Goal: Information Seeking & Learning: Learn about a topic

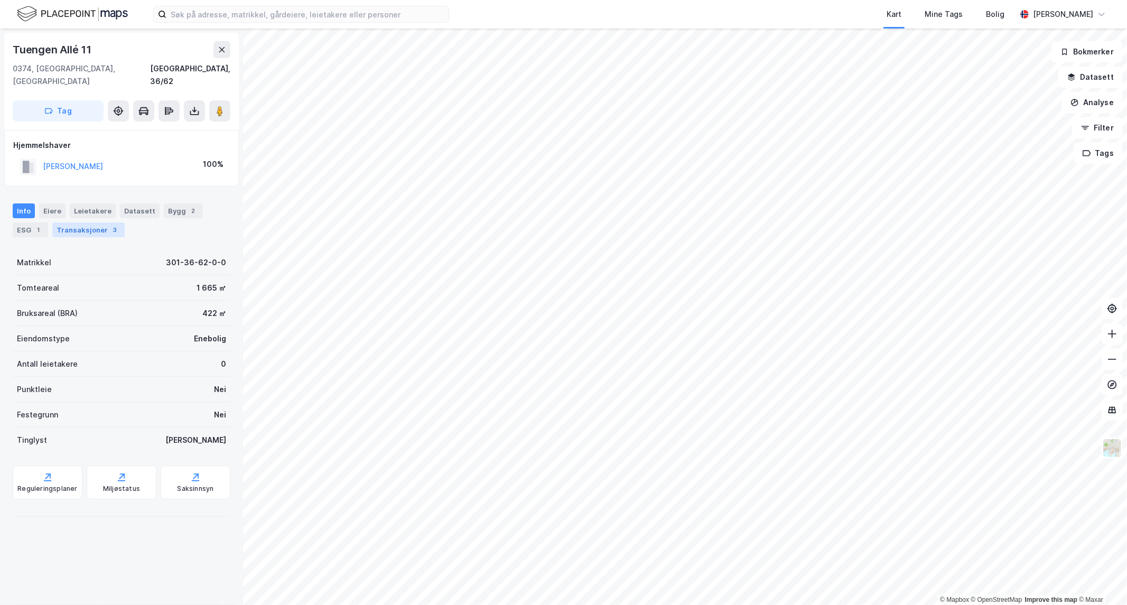
click at [94, 223] on div "Transaksjoner 3" at bounding box center [88, 230] width 72 height 15
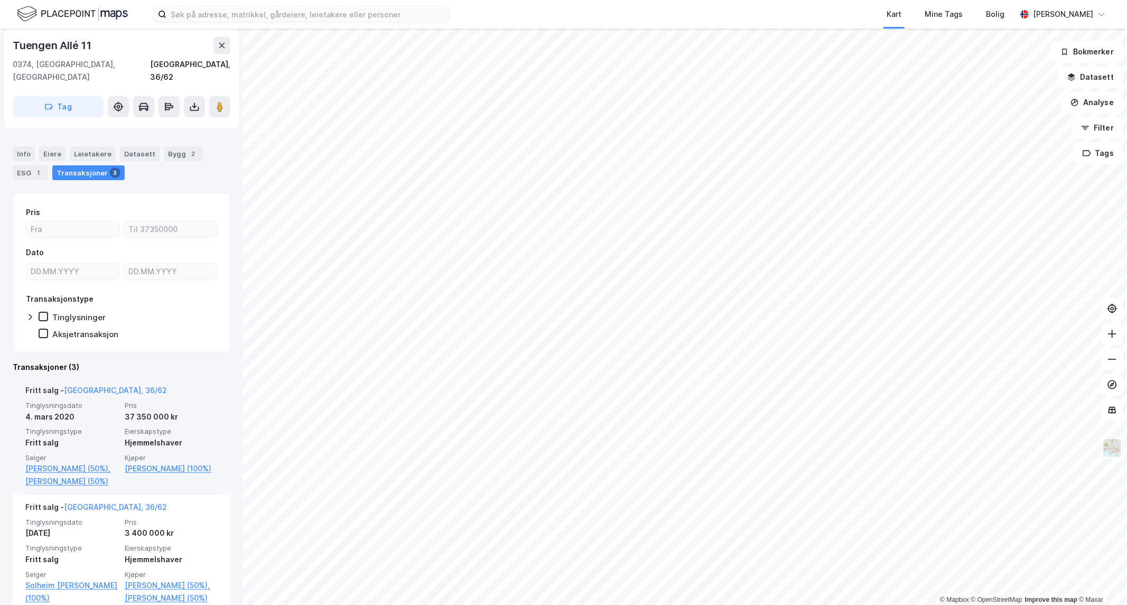
scroll to position [58, 0]
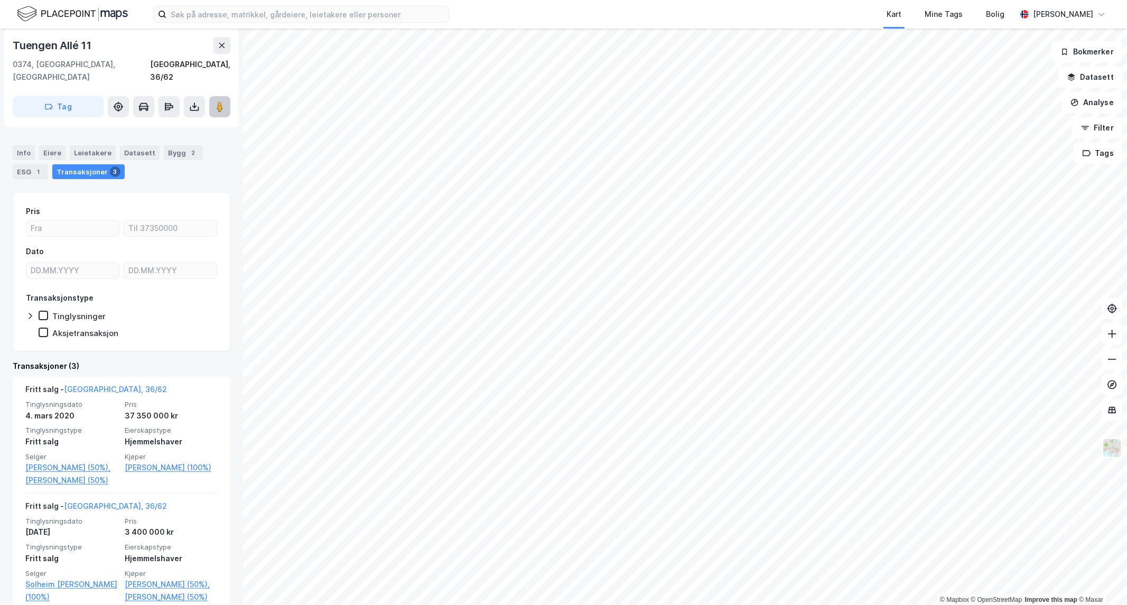
click at [219, 101] on image at bounding box center [220, 106] width 6 height 11
click at [216, 101] on icon at bounding box center [220, 106] width 11 height 11
click at [790, 10] on div "Kart Mine Tags Bolig [PERSON_NAME] © Mapbox © OpenStreetMap Improve this map © …" at bounding box center [563, 302] width 1127 height 605
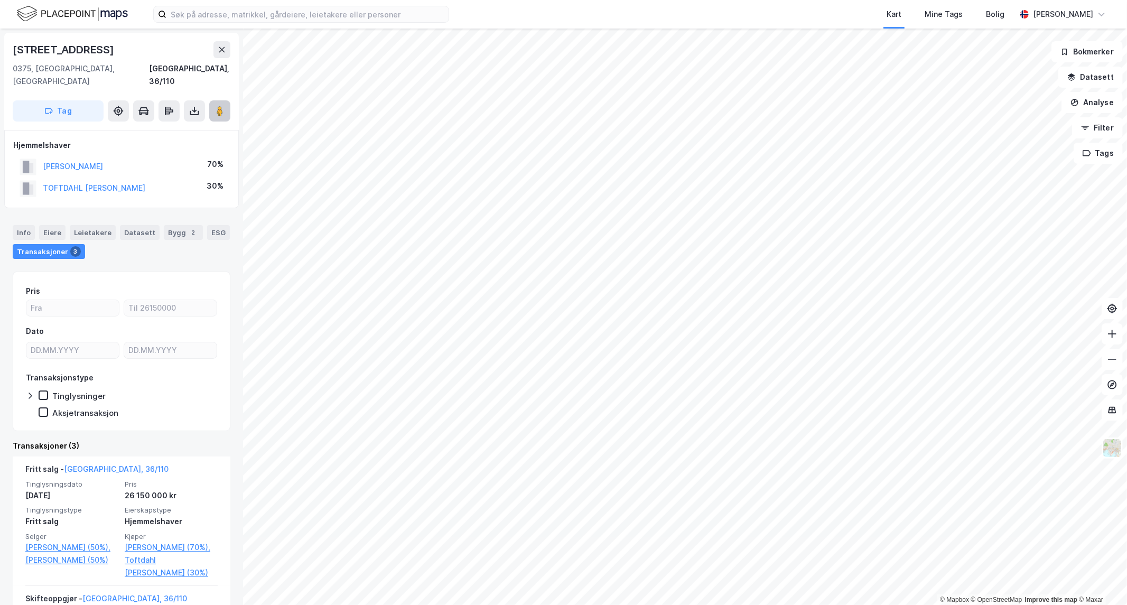
click at [219, 106] on image at bounding box center [220, 111] width 6 height 11
